Goal: Task Accomplishment & Management: Complete application form

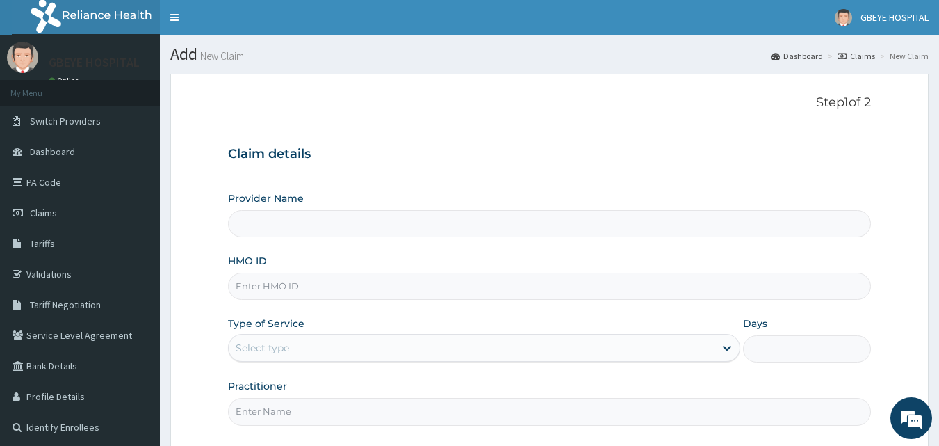
scroll to position [130, 0]
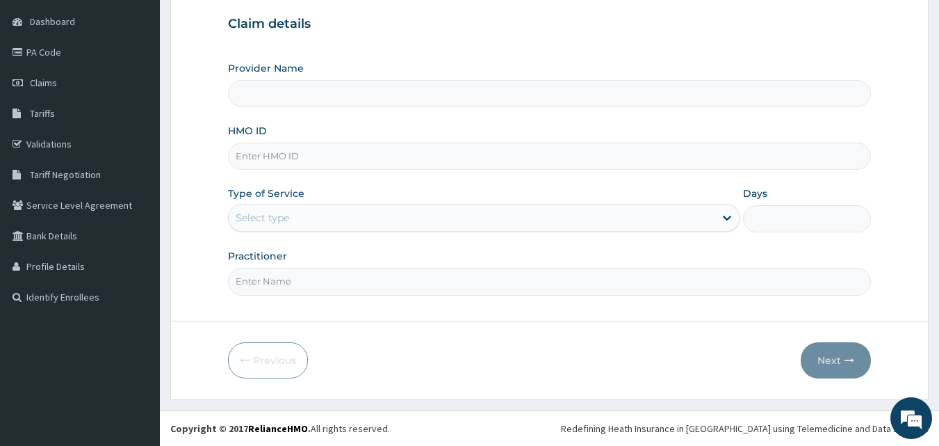
click at [318, 153] on input "HMO ID" at bounding box center [550, 155] width 644 height 27
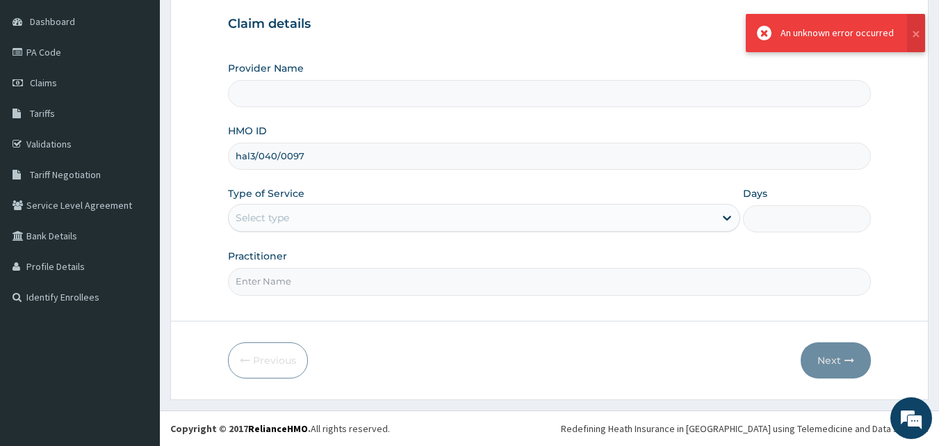
type input "hal3/040/0097"
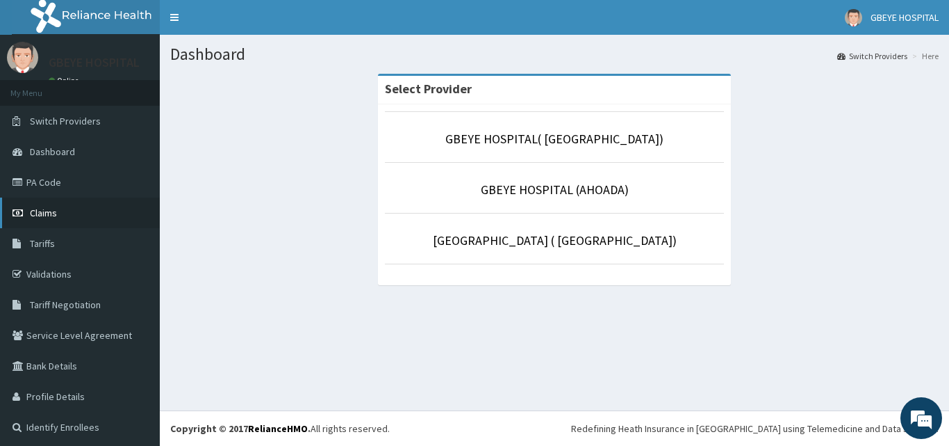
click at [64, 215] on link "Claims" at bounding box center [80, 212] width 160 height 31
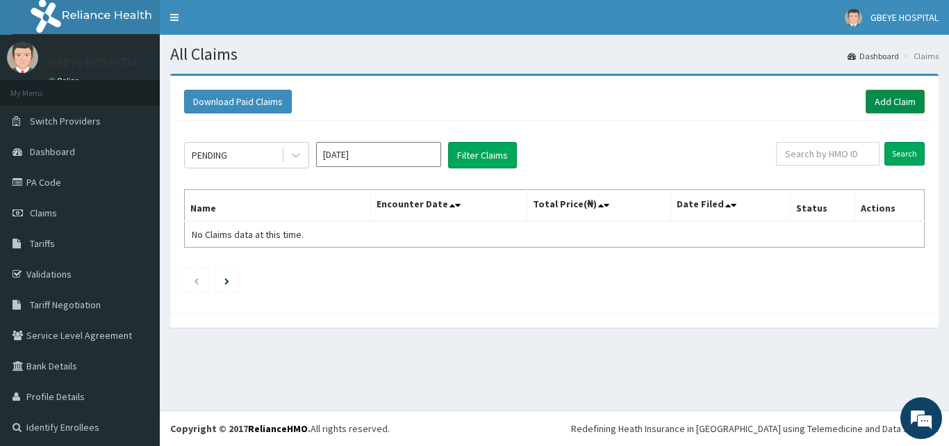
click at [892, 105] on link "Add Claim" at bounding box center [895, 102] width 59 height 24
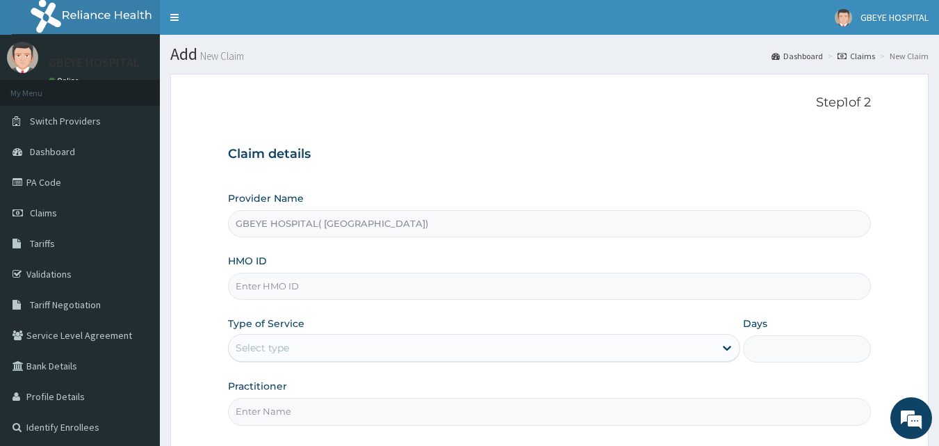
type input "GBEYE HOSPITAL( [GEOGRAPHIC_DATA])"
type input "hal3/040/009769/f"
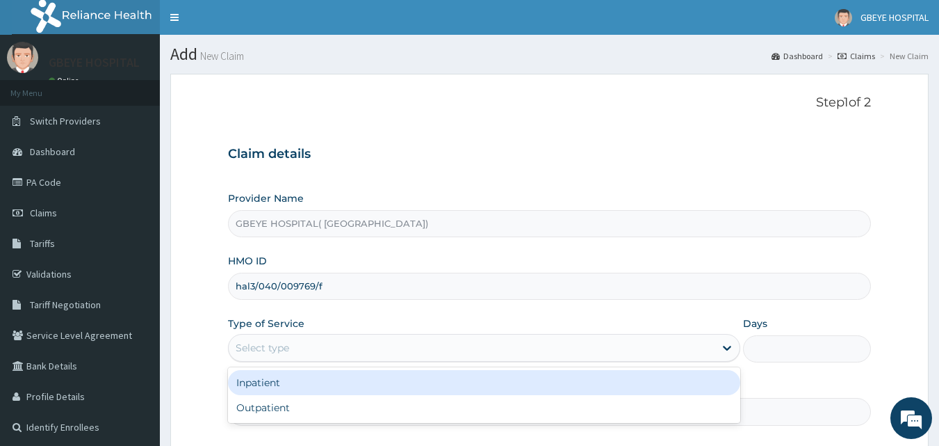
click at [523, 361] on div "Select type" at bounding box center [484, 348] width 512 height 28
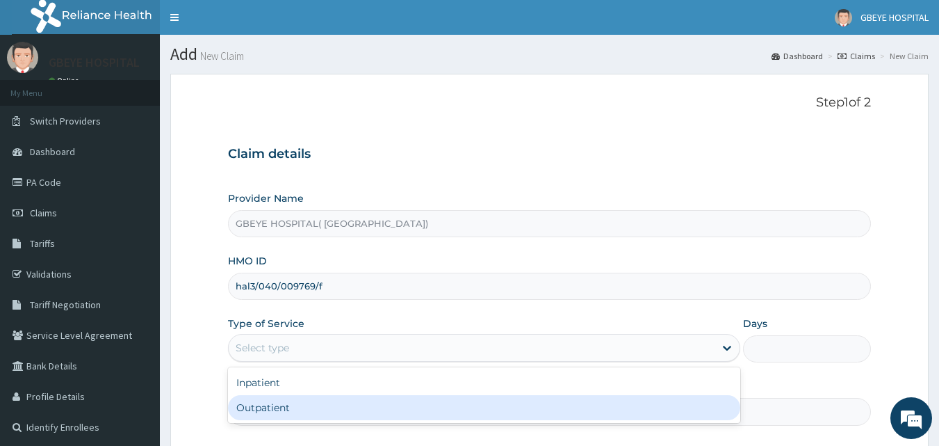
click at [446, 404] on div "Outpatient" at bounding box center [484, 407] width 512 height 25
type input "1"
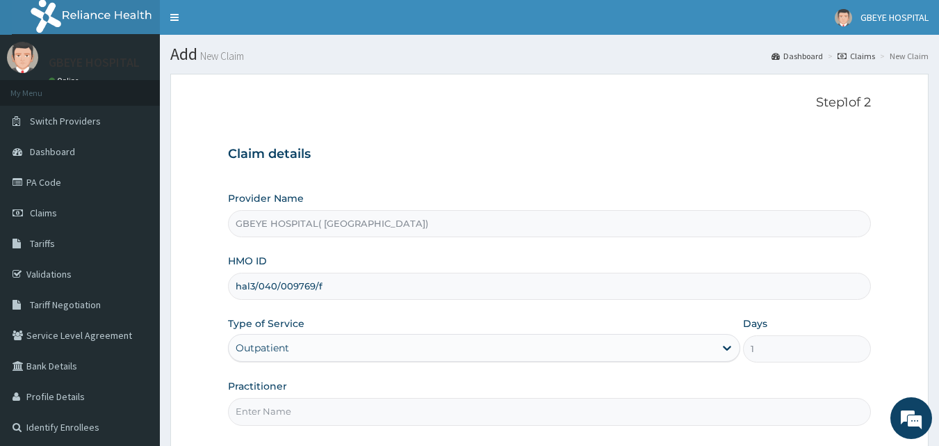
click at [326, 284] on input "hal3/040/009769/f" at bounding box center [550, 285] width 644 height 27
drag, startPoint x: 235, startPoint y: 288, endPoint x: 333, endPoint y: 290, distance: 98.0
click at [333, 290] on input "hal3/040/009769/f" at bounding box center [550, 285] width 644 height 27
click at [69, 286] on link "Validations" at bounding box center [80, 274] width 160 height 31
